Goal: Task Accomplishment & Management: Manage account settings

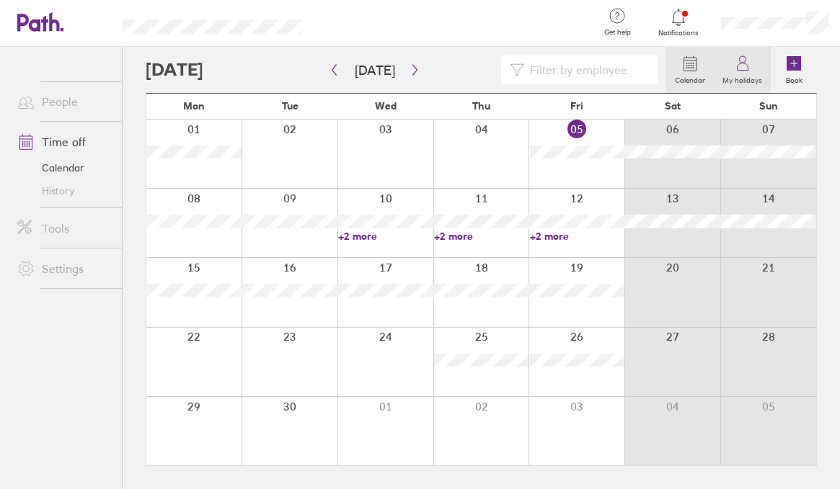
click at [743, 72] on label "My holidays" at bounding box center [742, 78] width 57 height 13
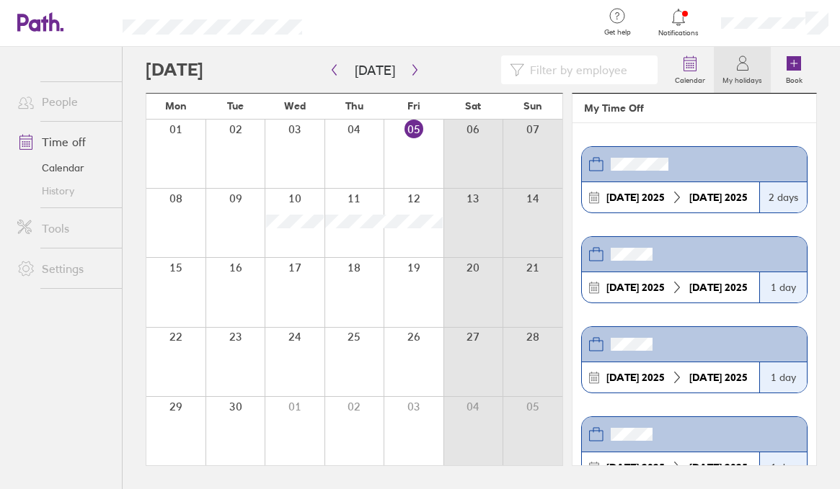
click at [777, 30] on div at bounding box center [774, 23] width 130 height 46
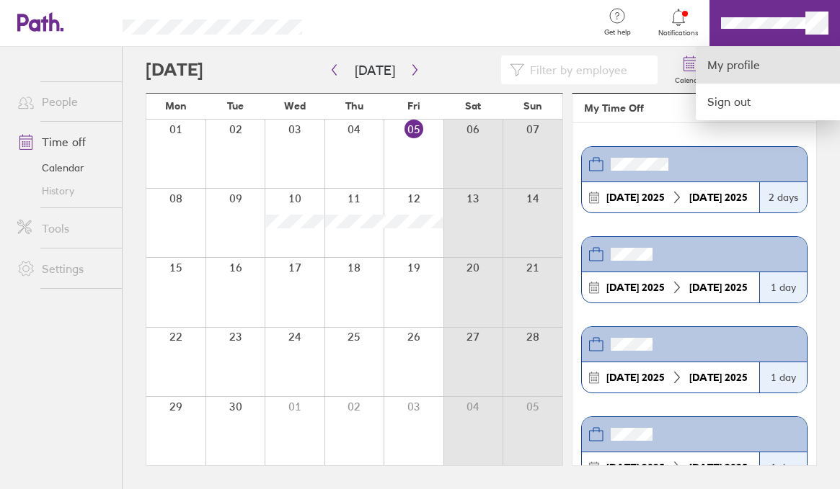
click at [747, 59] on link "My profile" at bounding box center [768, 65] width 144 height 37
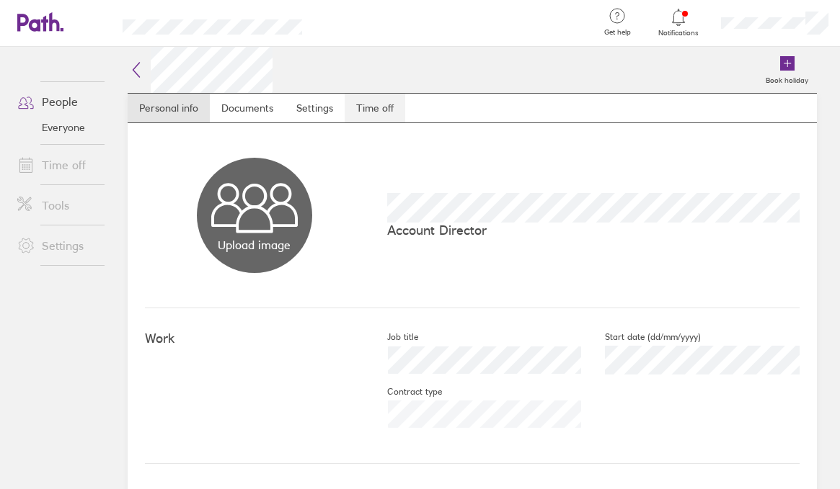
click at [368, 120] on link "Time off" at bounding box center [375, 108] width 61 height 29
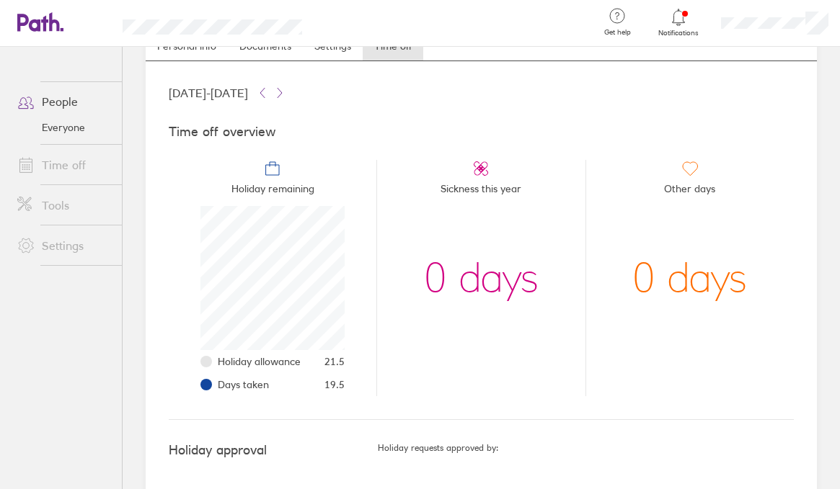
scroll to position [87, 0]
